Goal: Task Accomplishment & Management: Use online tool/utility

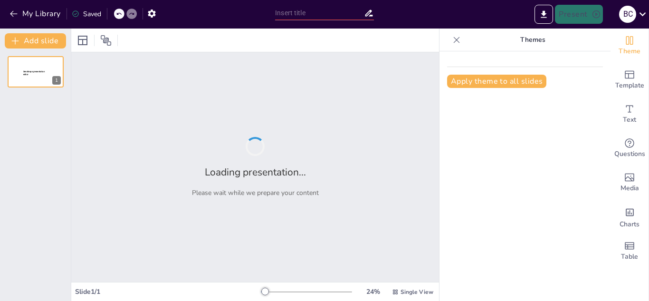
type input "Imported Programa de Adiestramiento Técnico para el personal de Presentacion.pp…"
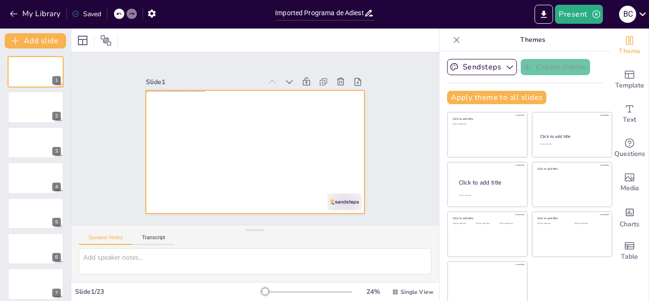
click at [330, 132] on div at bounding box center [248, 150] width 251 height 216
click at [93, 135] on div "Slide 1 Slide 2 Slide 3 Slide 4 Slide 5 Slide 6 Slide 7 Slide 8 Slide 9 Slide 1…" at bounding box center [255, 138] width 396 height 245
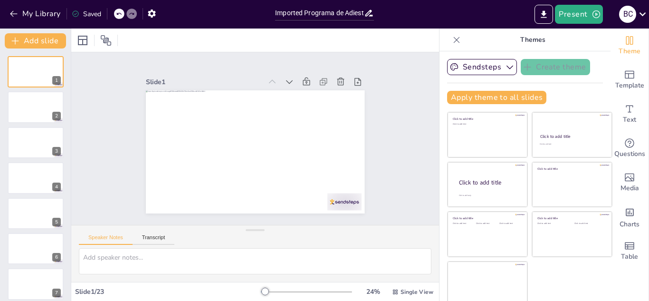
scroll to position [6, 0]
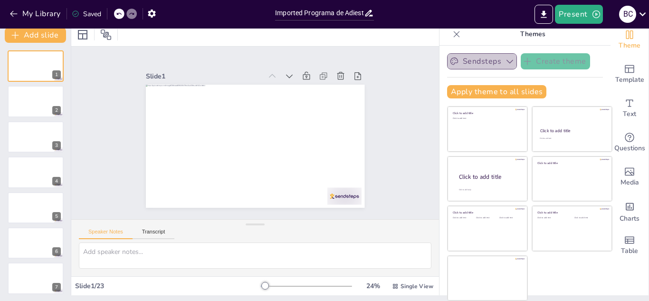
click at [476, 61] on button "Sendsteps" at bounding box center [482, 61] width 70 height 16
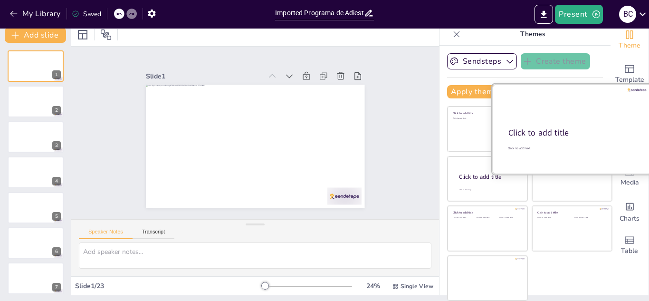
click at [583, 136] on div "Click to add title" at bounding box center [571, 132] width 126 height 11
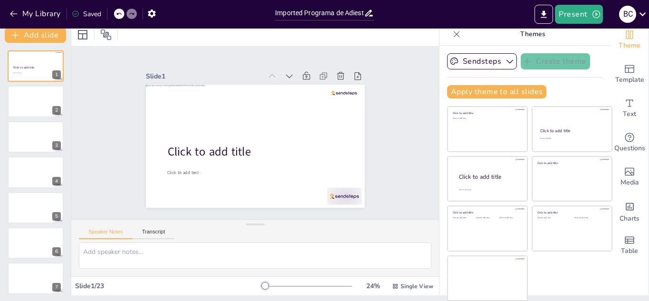
click at [121, 16] on icon at bounding box center [119, 14] width 6 height 6
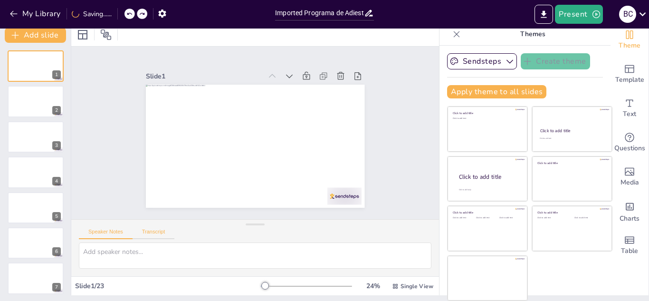
click at [162, 234] on button "Transcript" at bounding box center [154, 234] width 42 height 10
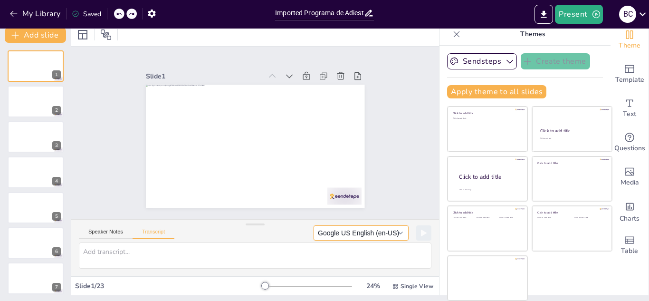
click at [352, 228] on button "Google US English (en-US)" at bounding box center [361, 232] width 95 height 15
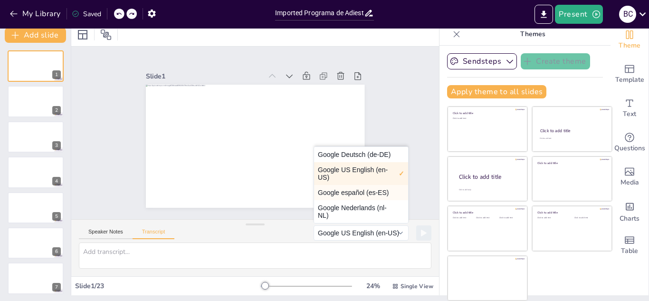
click at [353, 194] on button "Google español (es-ES)" at bounding box center [361, 192] width 94 height 15
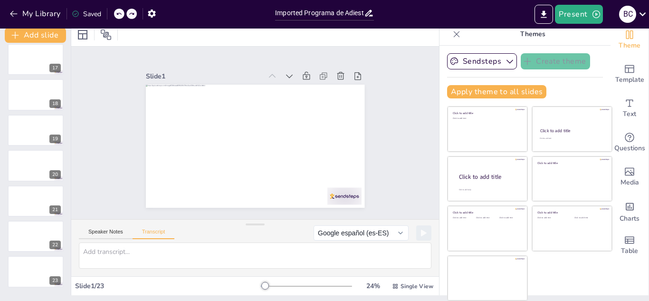
scroll to position [0, 0]
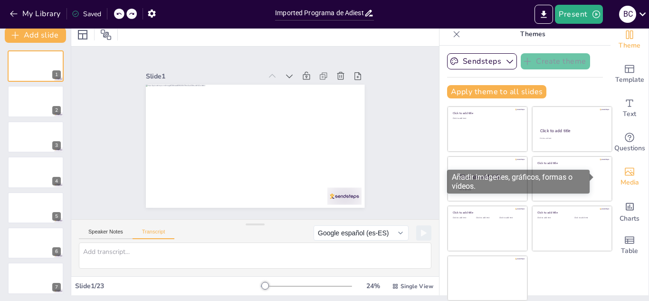
click at [611, 183] on div "Media" at bounding box center [630, 177] width 38 height 34
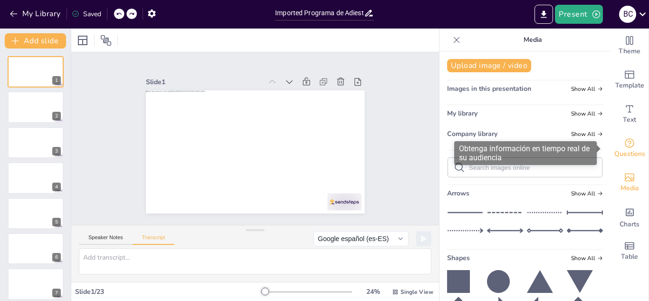
click at [624, 146] on icon "Get real-time input from your audience" at bounding box center [629, 142] width 11 height 11
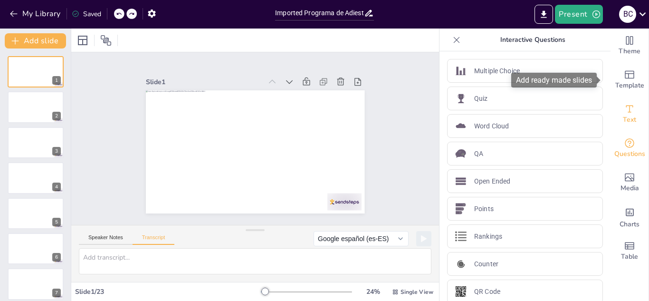
click at [630, 99] on div "Theme Template Text Questions Media Charts Table" at bounding box center [630, 148] width 38 height 239
click at [624, 78] on icon "Add ready made slides" at bounding box center [629, 74] width 11 height 11
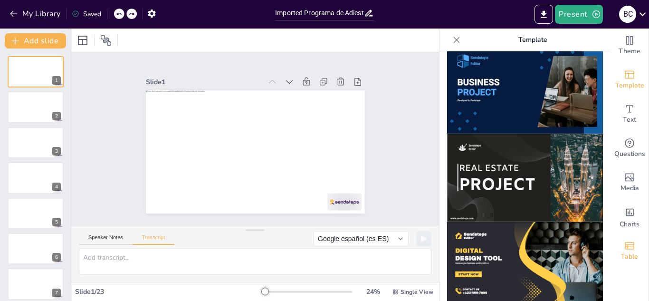
scroll to position [803, 0]
click at [630, 200] on div "Charts" at bounding box center [630, 217] width 38 height 34
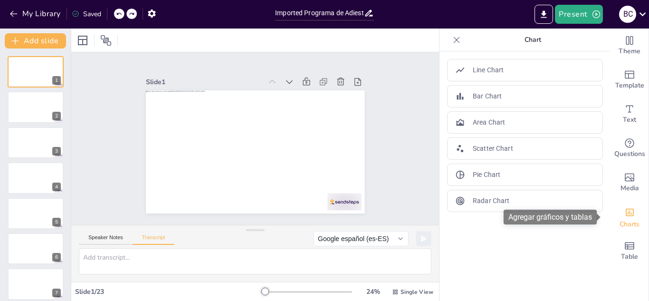
click at [630, 224] on span "Charts" at bounding box center [630, 224] width 20 height 10
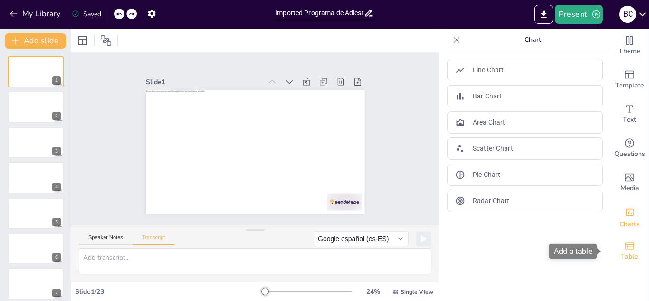
click at [627, 243] on icon "Add a table" at bounding box center [630, 245] width 10 height 7
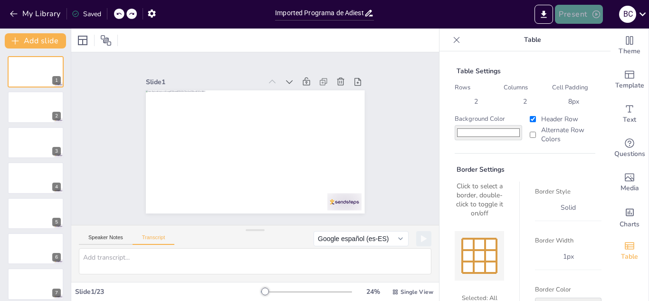
click at [594, 17] on icon "button" at bounding box center [596, 14] width 8 height 8
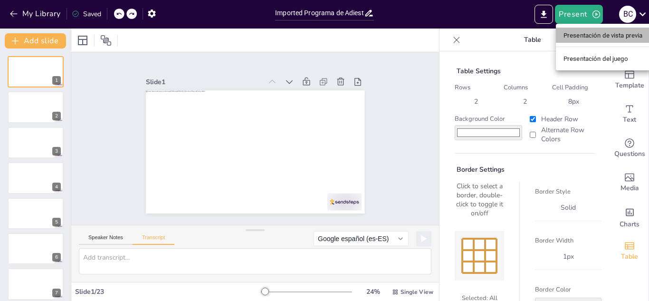
click at [600, 38] on font "Presentación de vista previa" at bounding box center [603, 35] width 79 height 7
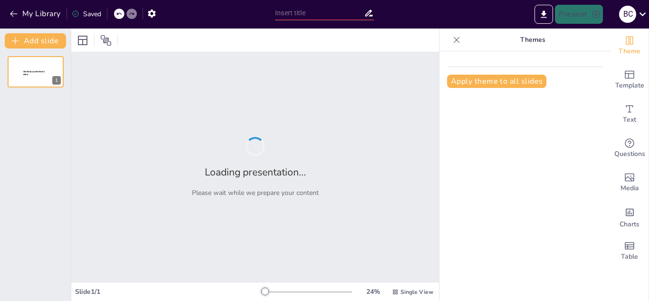
type input "Imported Programa de Adiestramiento Técnico para el personal de Presentacion.pp…"
